Goal: Check status: Check status

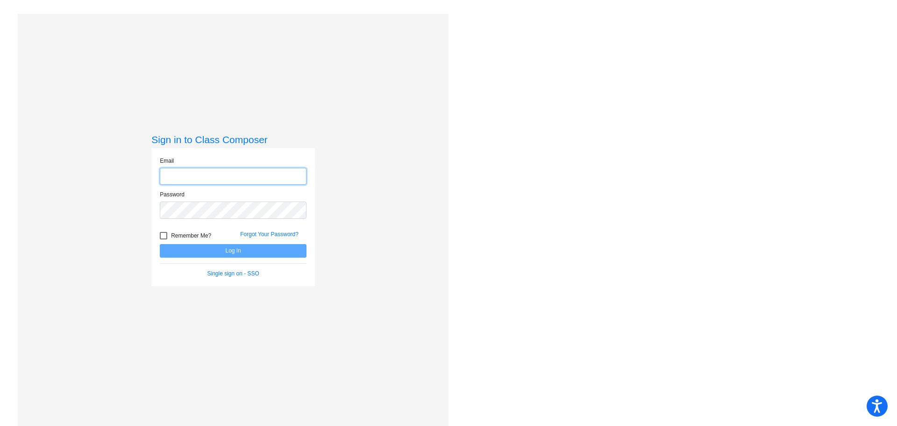
type input "[EMAIL_ADDRESS][DOMAIN_NAME]"
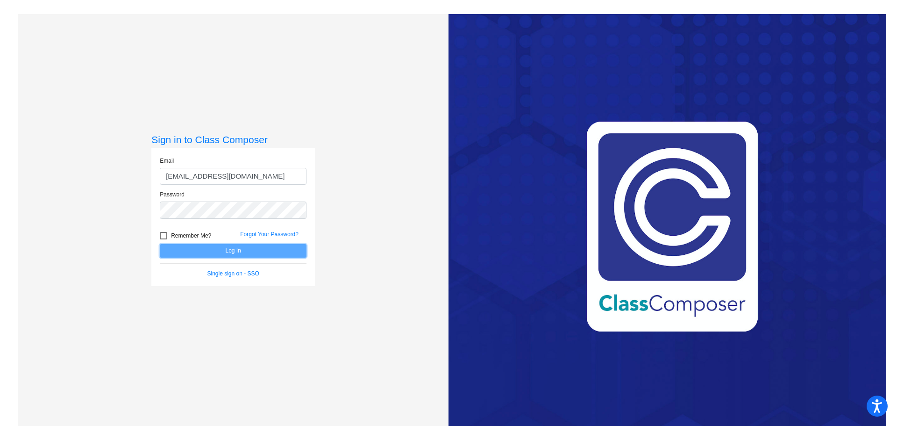
click at [228, 252] on button "Log In" at bounding box center [233, 251] width 147 height 14
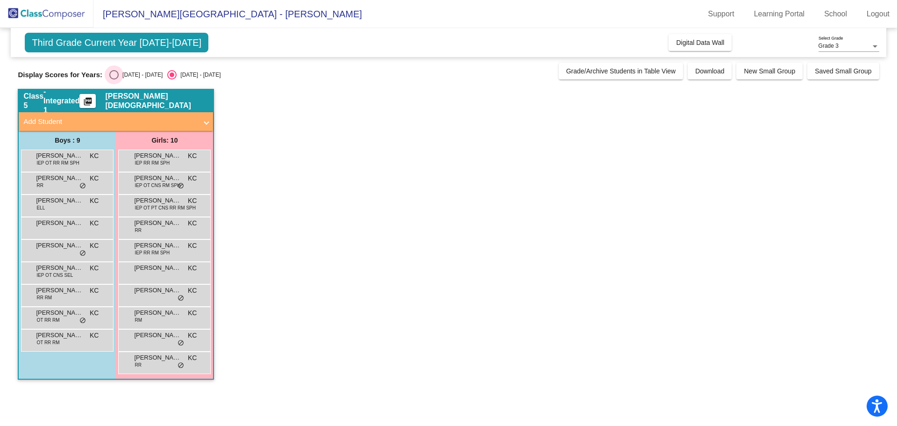
click at [114, 71] on div "Select an option" at bounding box center [113, 74] width 9 height 9
click at [114, 79] on input "[DATE] - [DATE]" at bounding box center [114, 79] width 0 height 0
radio input "true"
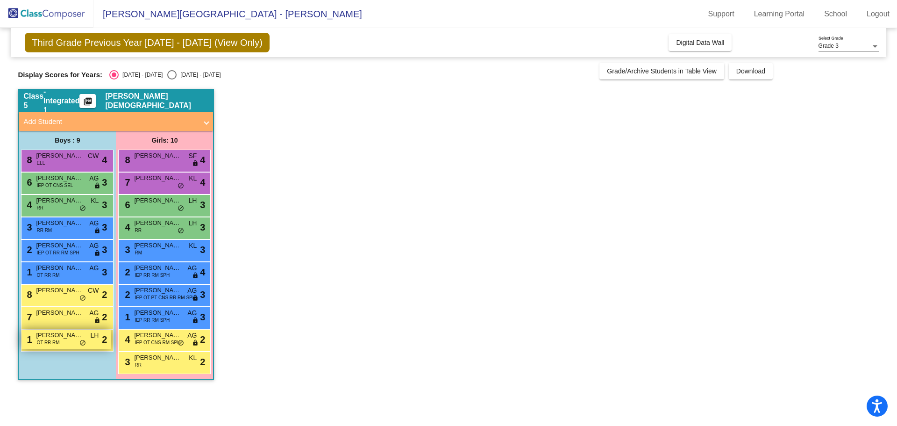
click at [78, 339] on span "[PERSON_NAME]" at bounding box center [59, 334] width 47 height 9
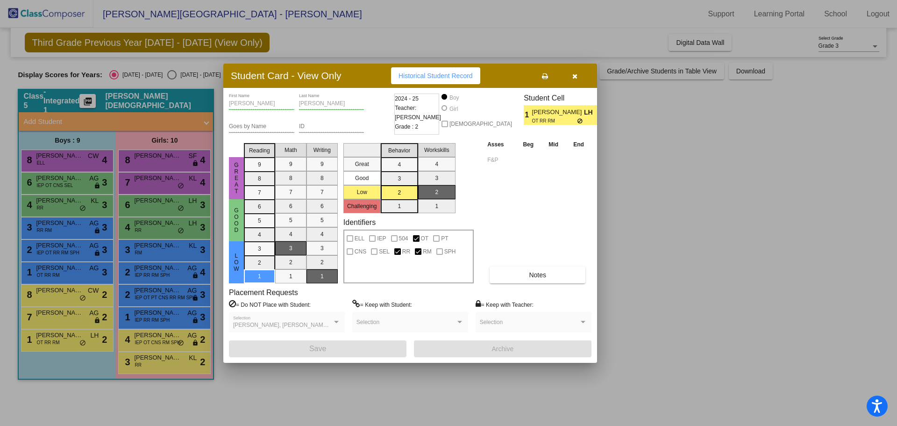
click at [428, 79] on span "Historical Student Record" at bounding box center [436, 75] width 74 height 7
